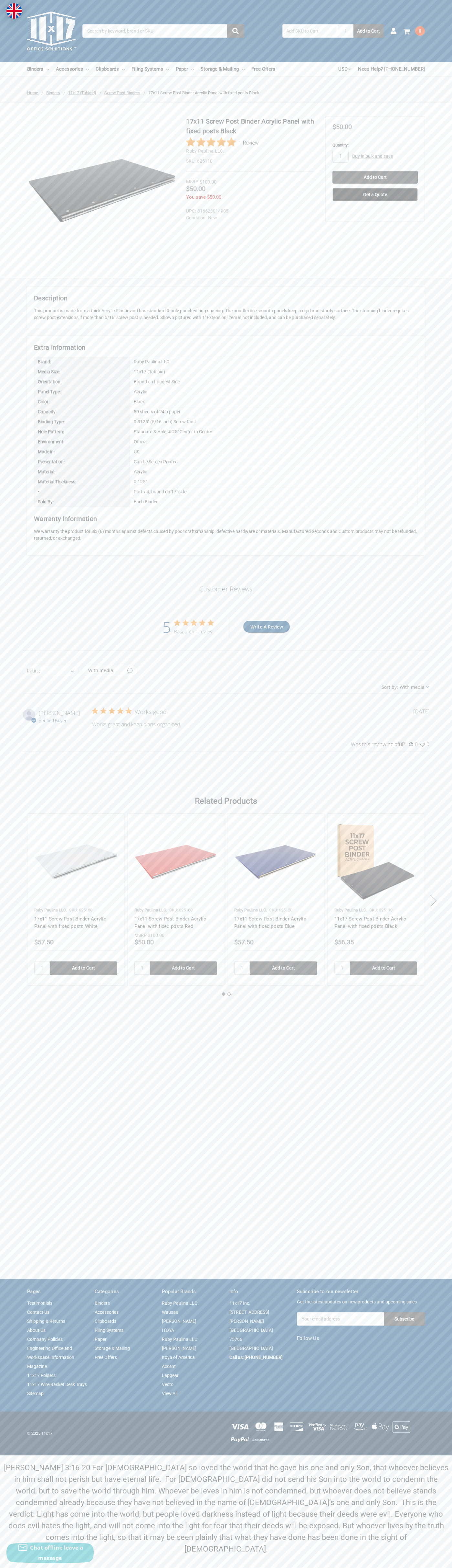
click at [185, 623] on icon "5 out of 5 stars" at bounding box center [185, 623] width 7 height 6
click at [101, 191] on img at bounding box center [101, 190] width 148 height 148
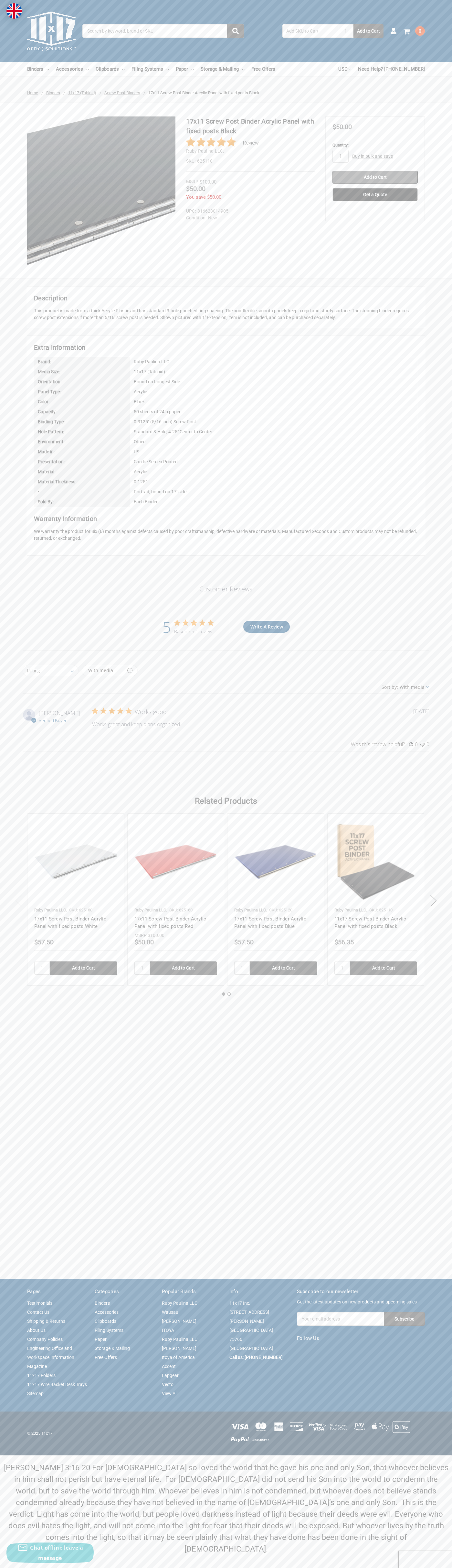
click at [375, 177] on input "Add to Cart" at bounding box center [375, 177] width 85 height 13
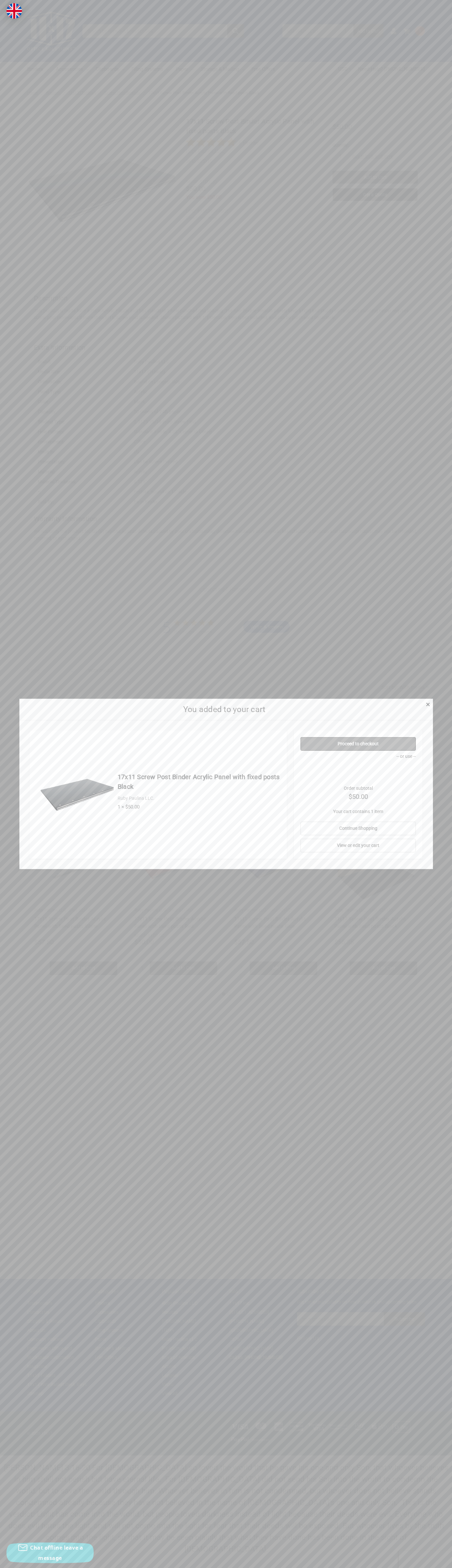
click at [358, 744] on link "Proceed to checkout" at bounding box center [358, 744] width 115 height 13
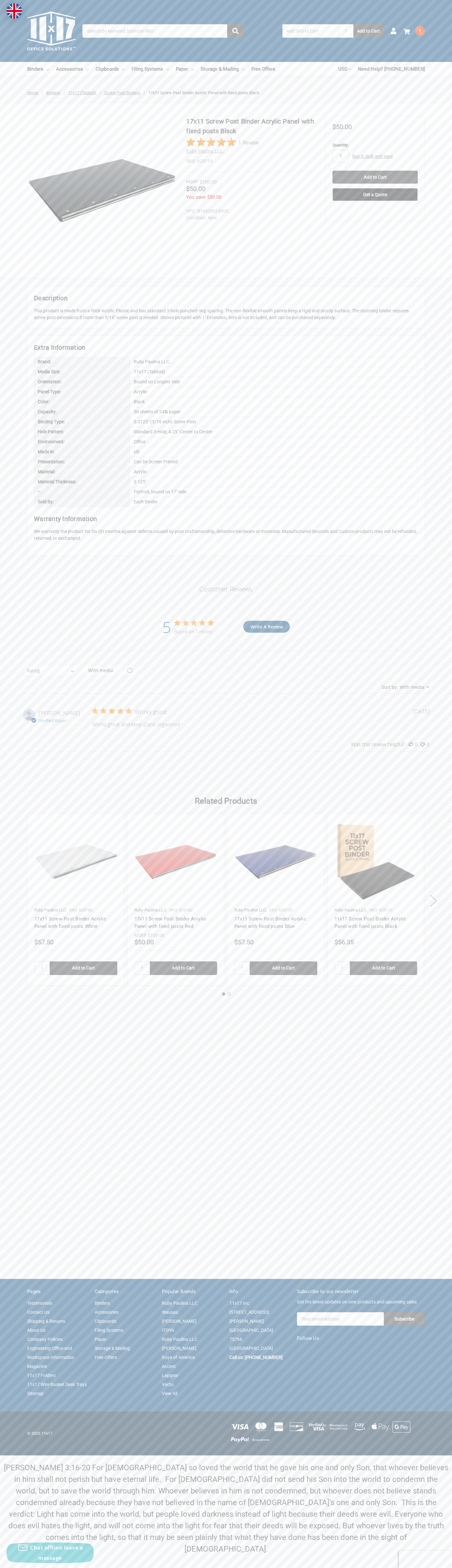
click at [406, 32] on use at bounding box center [406, 32] width 7 height 6
click at [347, 134] on link "View Cart" at bounding box center [347, 134] width 47 height 12
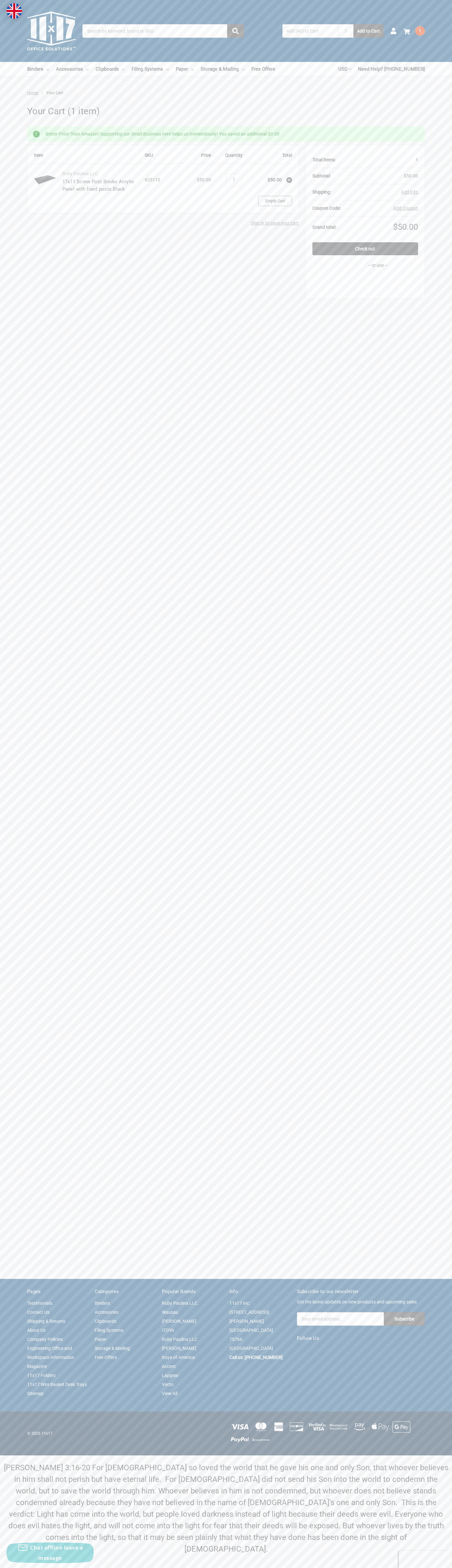
click at [275, 201] on link "Empty Cart" at bounding box center [275, 201] width 34 height 10
